Goal: Entertainment & Leisure: Consume media (video, audio)

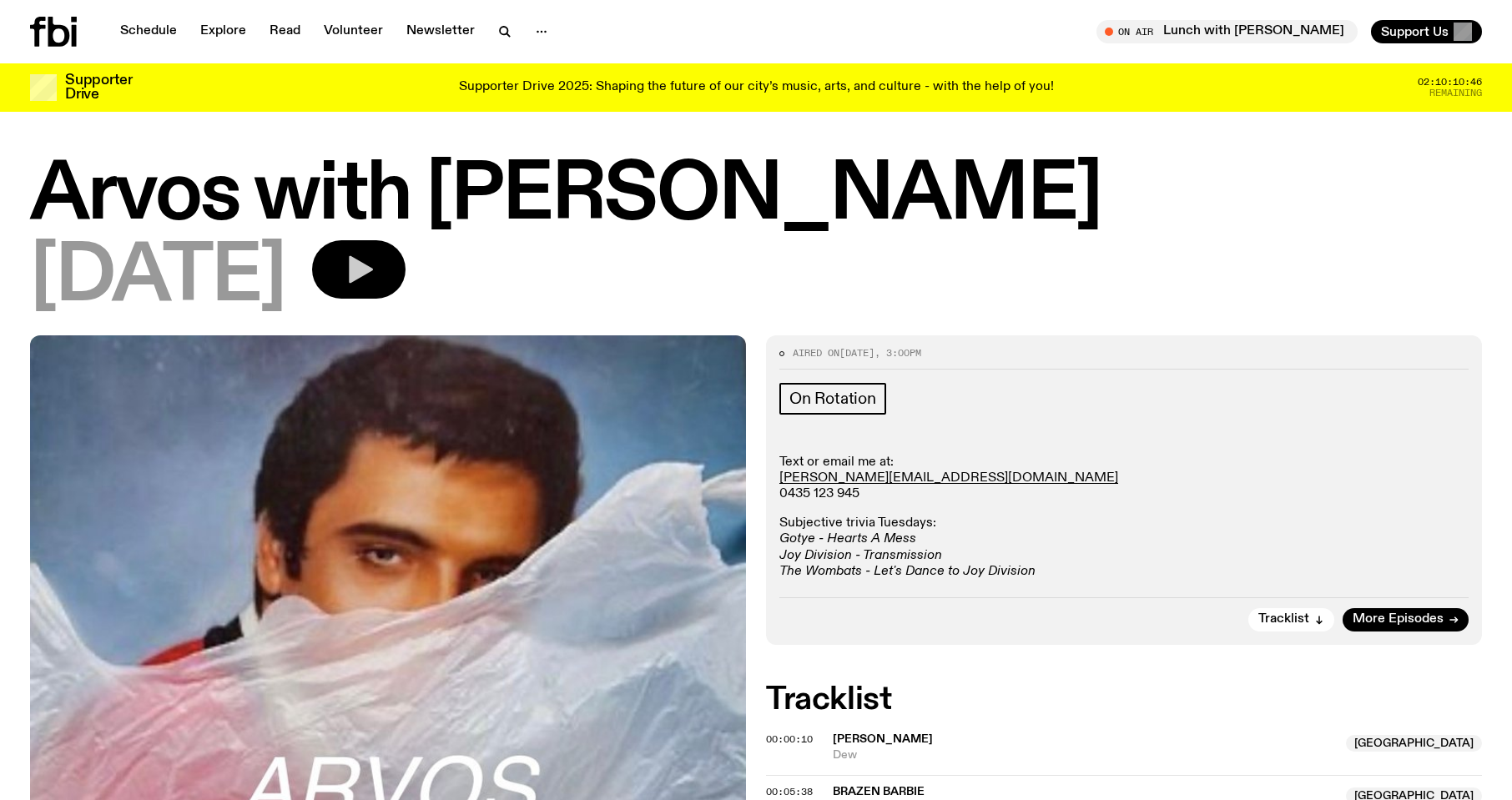
click at [373, 268] on icon "button" at bounding box center [360, 270] width 24 height 28
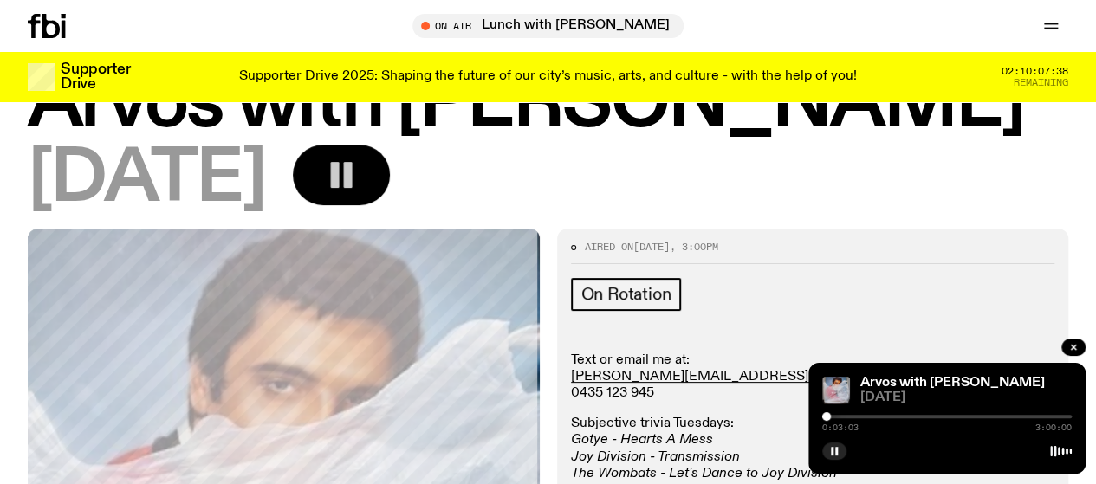
scroll to position [229, 0]
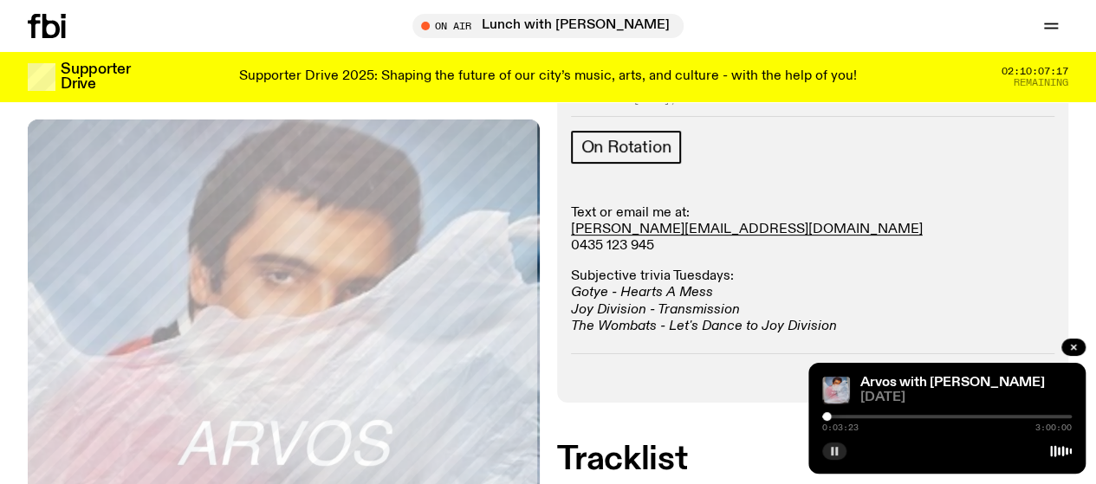
click at [842, 451] on button "button" at bounding box center [834, 451] width 24 height 17
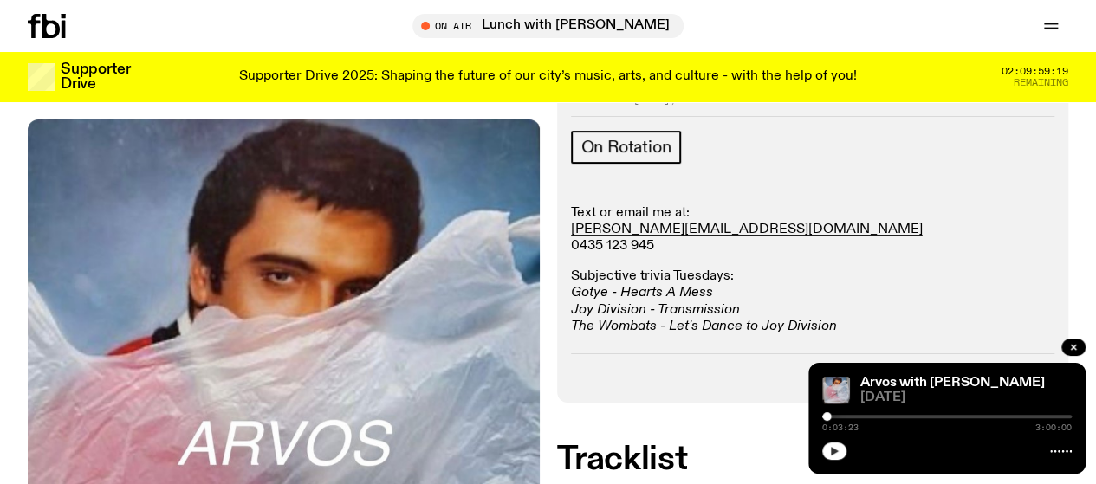
click at [831, 451] on icon "button" at bounding box center [835, 451] width 8 height 9
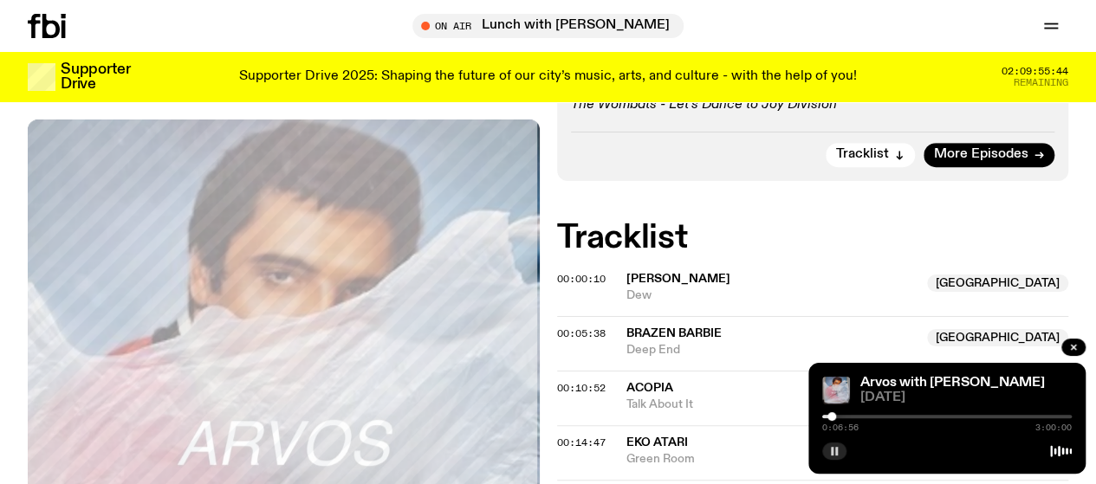
scroll to position [581, 0]
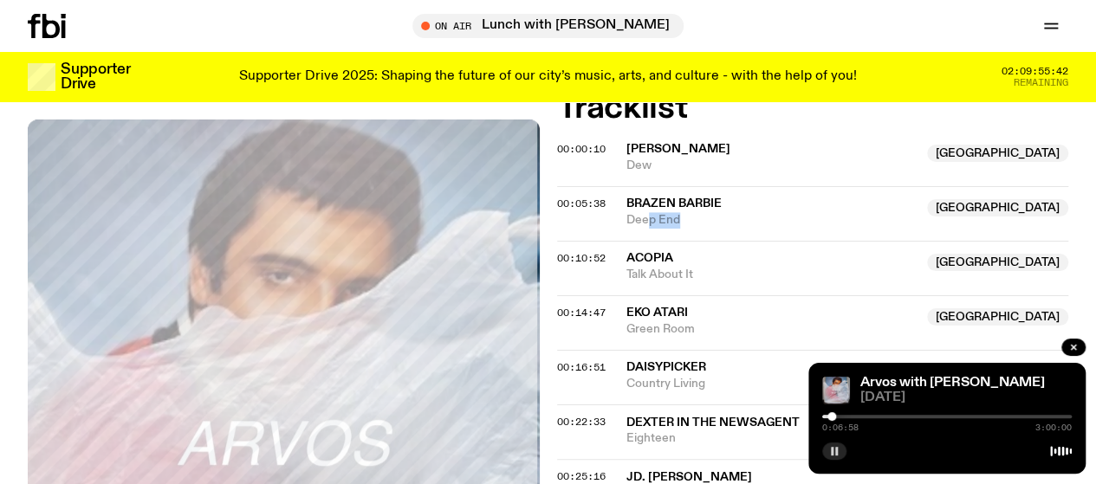
drag, startPoint x: 708, startPoint y: 250, endPoint x: 650, endPoint y: 243, distance: 58.6
click at [650, 229] on span "Deep End" at bounding box center [772, 220] width 291 height 16
click at [646, 221] on div "Copied" at bounding box center [663, 213] width 47 height 16
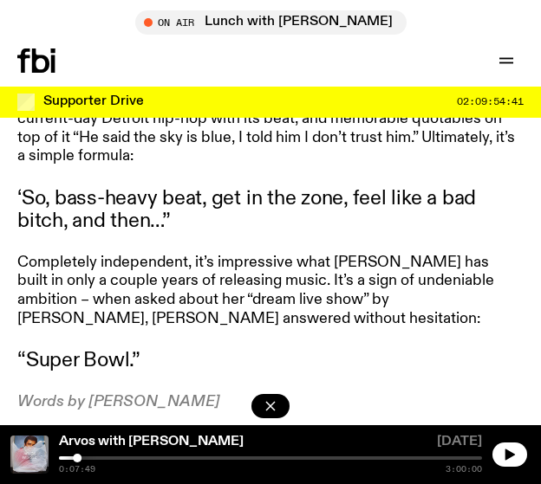
scroll to position [958, 0]
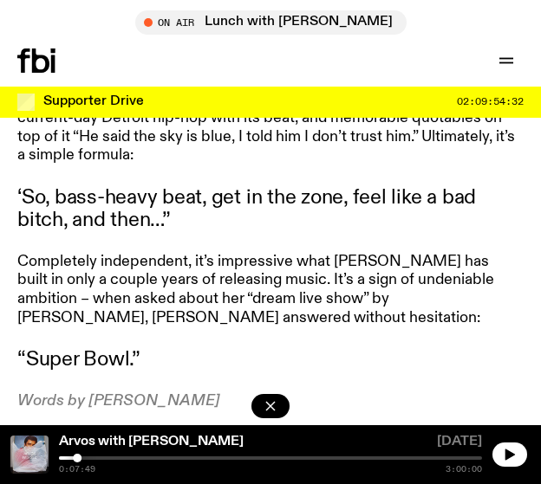
click at [407, 380] on article "Everything Brazen Barbie does is with complete assuredness. Catching up with If…" at bounding box center [266, 57] width 499 height 707
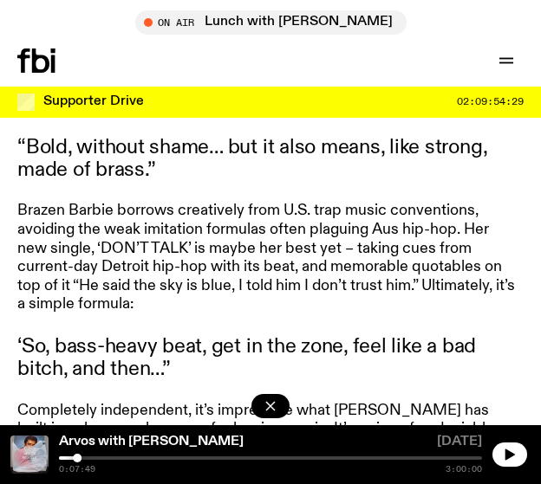
scroll to position [798, 0]
